Goal: Communication & Community: Answer question/provide support

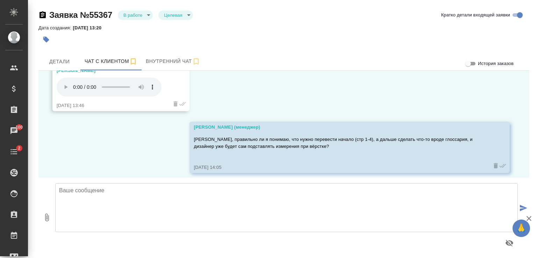
scroll to position [3927, 0]
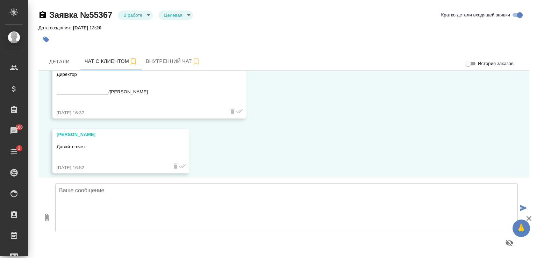
click at [50, 218] on icon "button" at bounding box center [47, 217] width 8 height 8
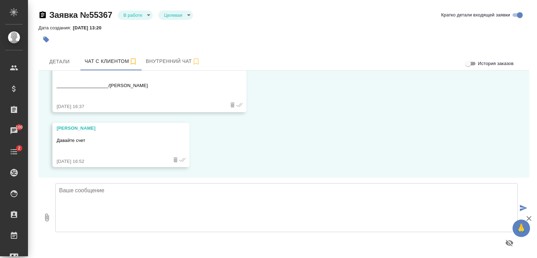
scroll to position [3934, 0]
click at [48, 215] on icon "button" at bounding box center [47, 217] width 4 height 8
type input "C:\fakepath\Счет на оплату № 00000000737 от 12.09.2025_скан.pdf"
drag, startPoint x: 130, startPoint y: 197, endPoint x: 127, endPoint y: 195, distance: 3.9
click at [130, 196] on textarea at bounding box center [286, 207] width 462 height 49
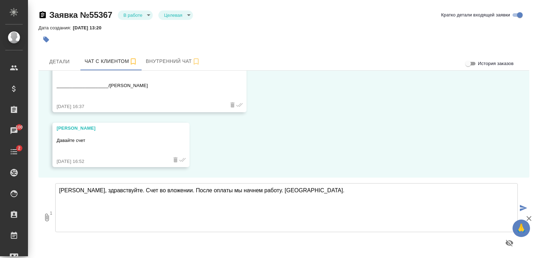
type textarea "Алексей, здравствуйте. Счет во вложении. После оплаты мы начнем работу. Благода…"
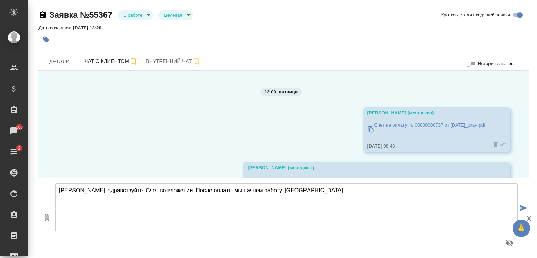
scroll to position [4079, 0]
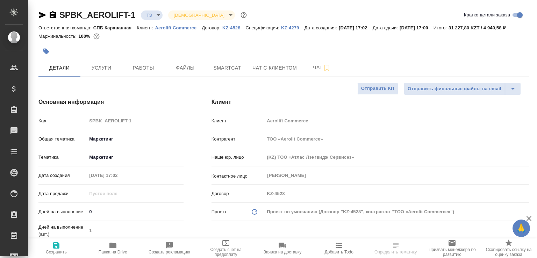
select select "RU"
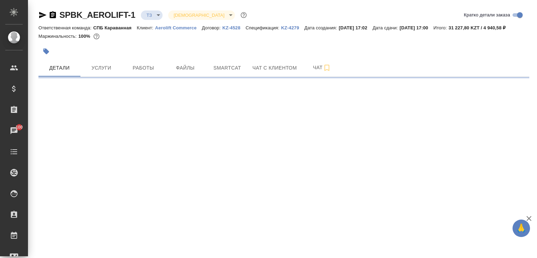
select select "RU"
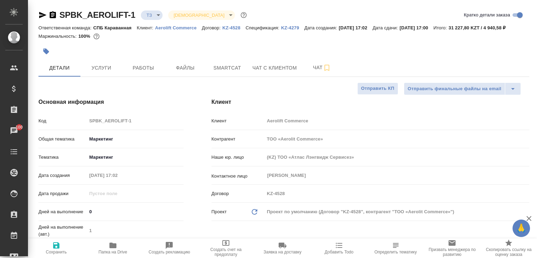
type textarea "x"
